Goal: Task Accomplishment & Management: Complete application form

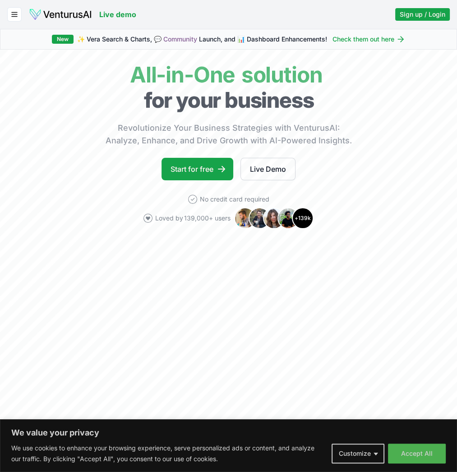
click at [114, 15] on link "Live demo" at bounding box center [117, 14] width 37 height 11
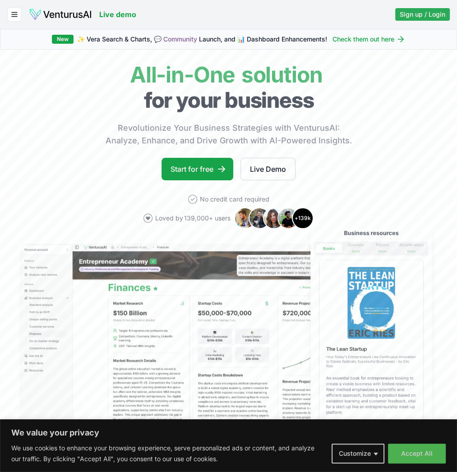
click at [421, 16] on span "Sign up / Login" at bounding box center [423, 14] width 46 height 9
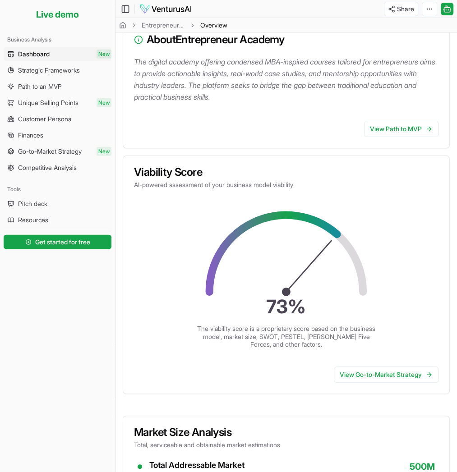
scroll to position [163, 0]
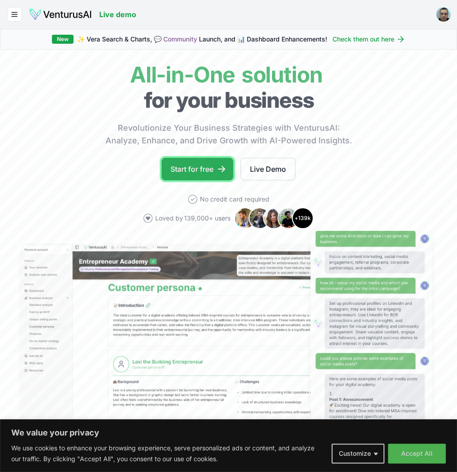
click at [197, 170] on link "Start for free" at bounding box center [198, 169] width 72 height 23
